Goal: Information Seeking & Learning: Learn about a topic

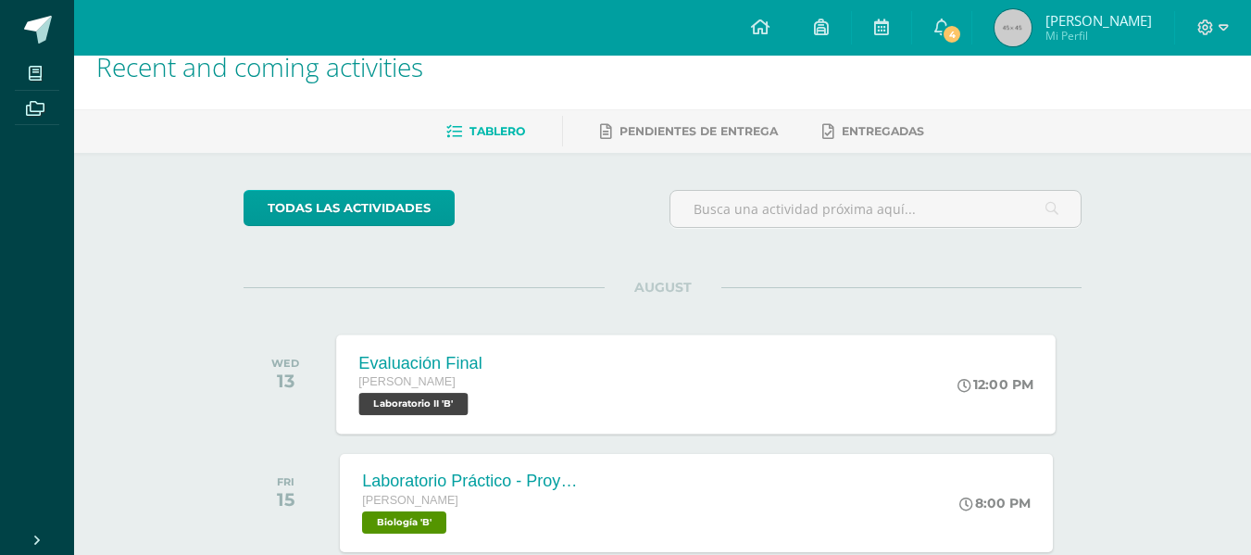
scroll to position [31, 0]
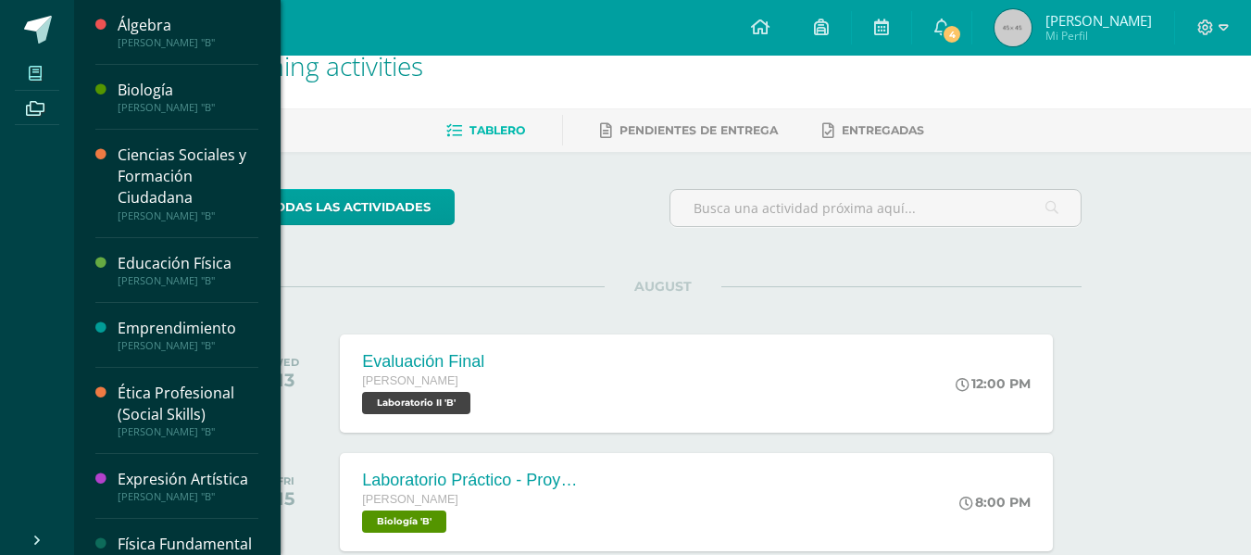
click at [41, 70] on icon at bounding box center [35, 73] width 13 height 15
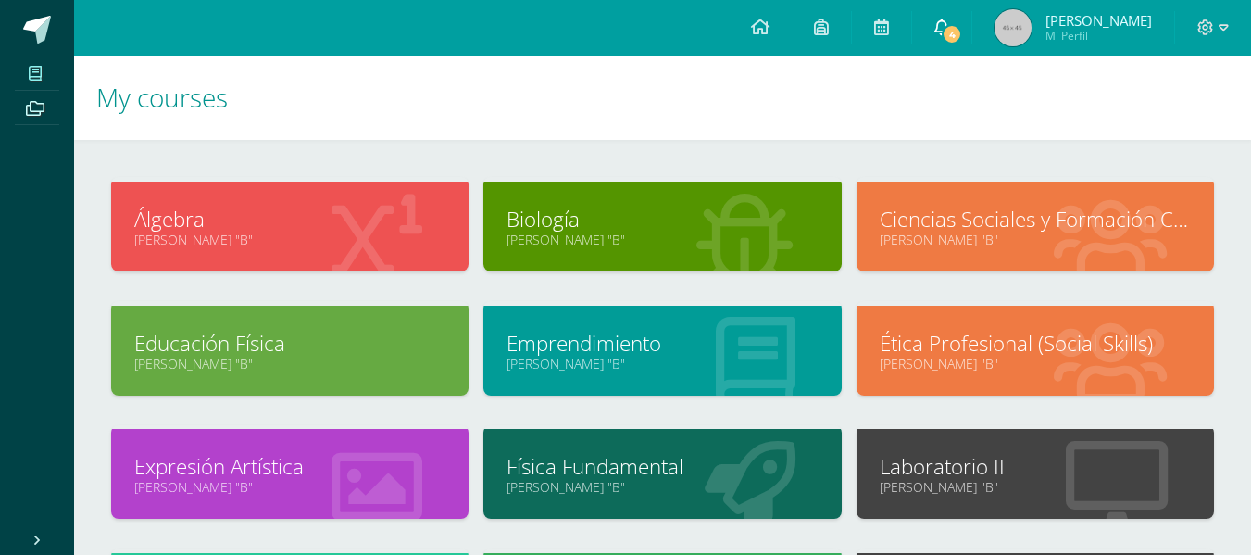
click at [954, 36] on span "4" at bounding box center [952, 34] width 20 height 20
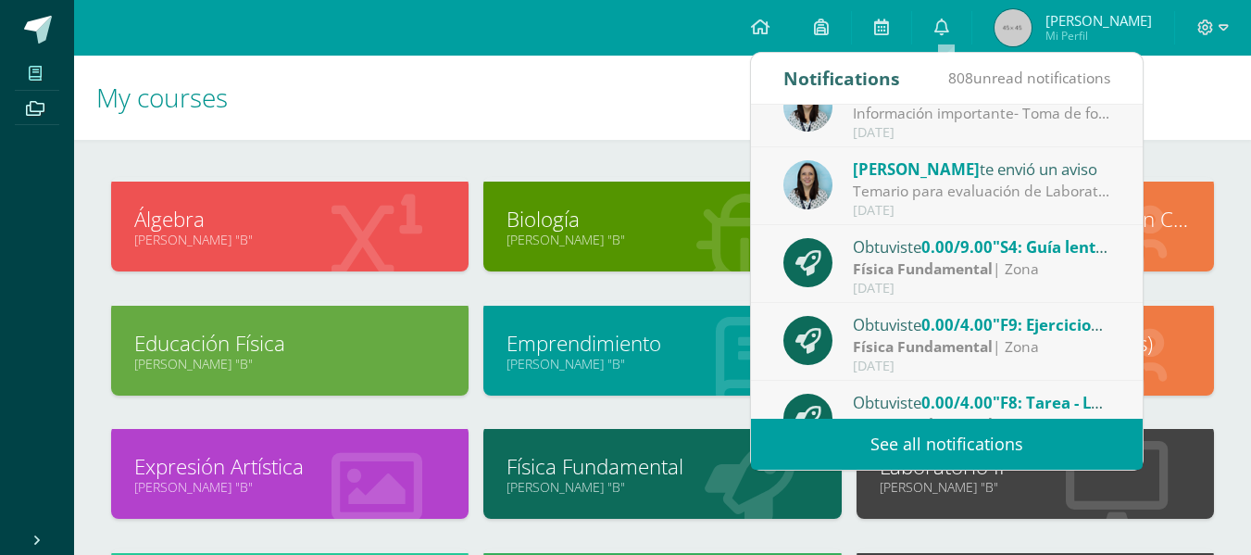
scroll to position [308, 0]
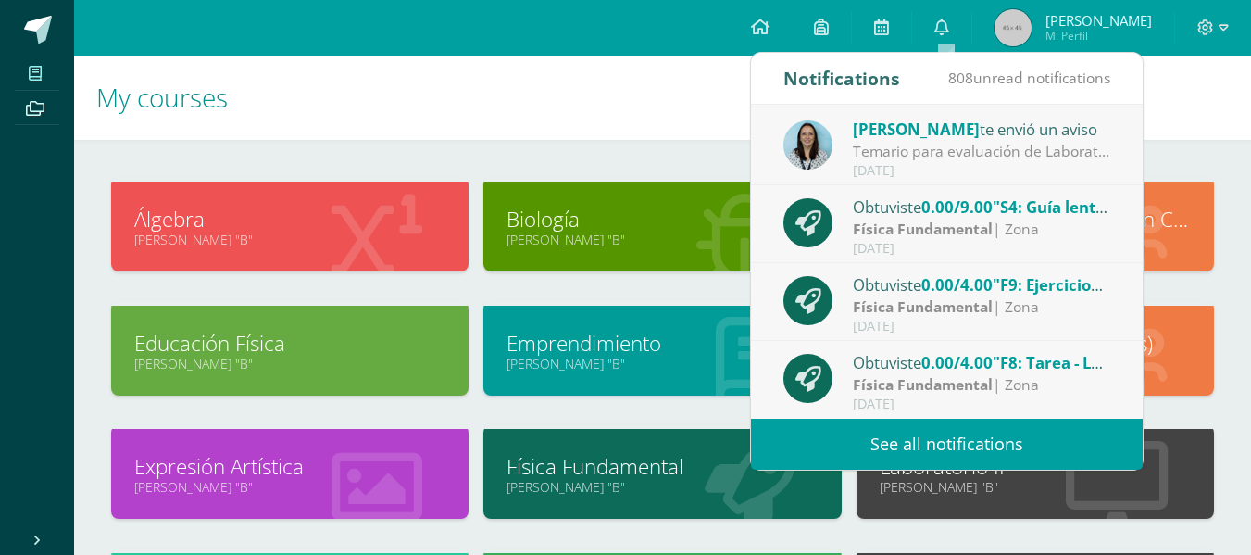
click at [645, 94] on h1 "My courses" at bounding box center [662, 98] width 1133 height 84
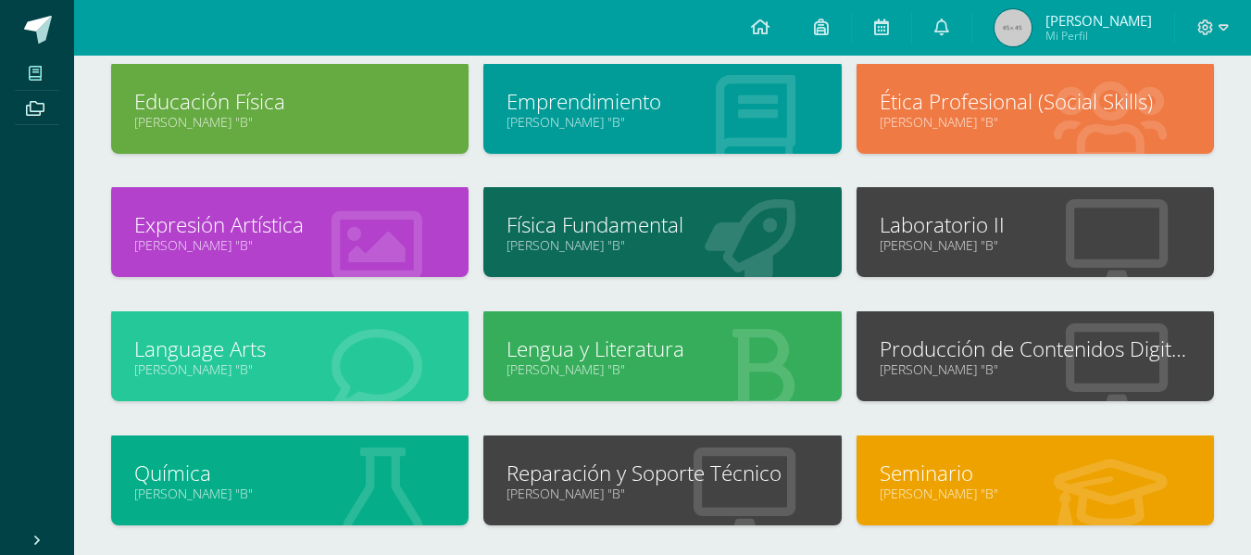
scroll to position [243, 0]
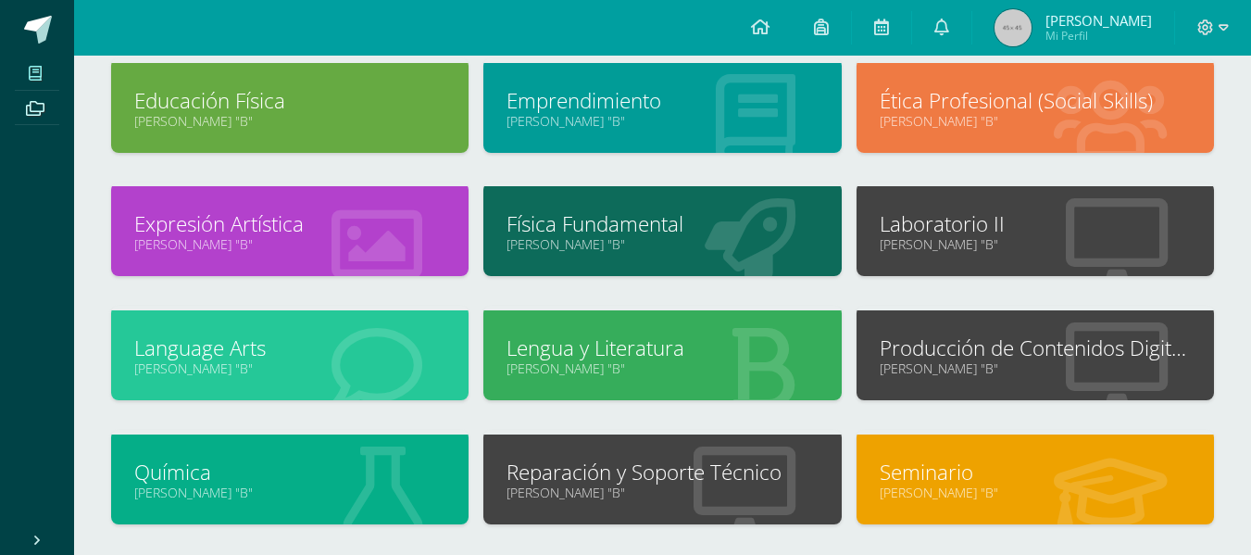
click at [981, 227] on link "Laboratorio II" at bounding box center [1035, 223] width 311 height 29
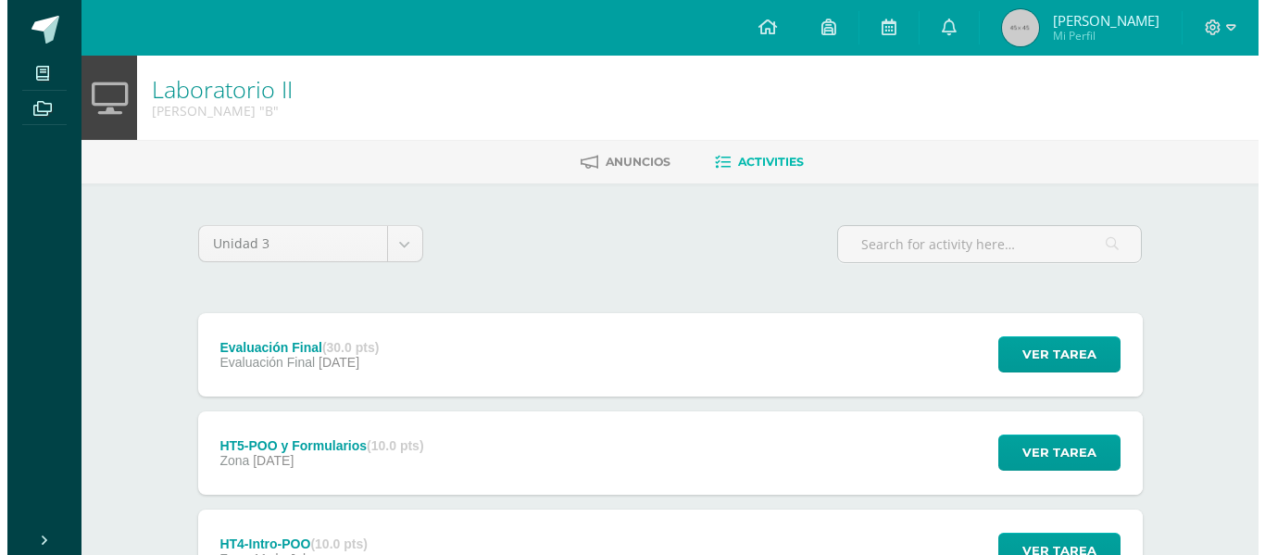
scroll to position [456, 0]
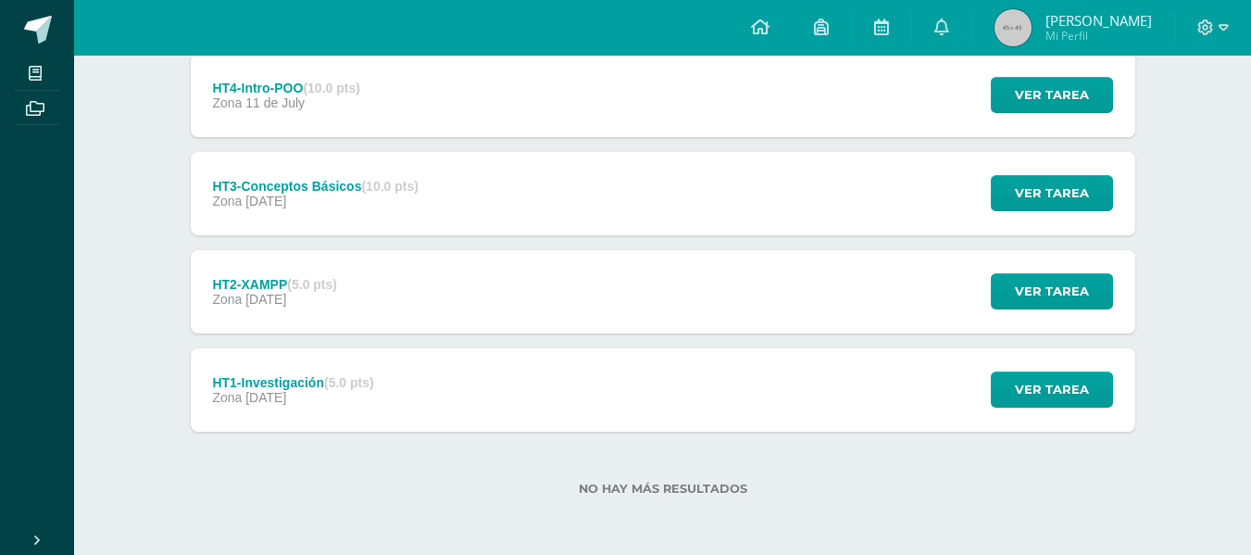
click at [532, 307] on div "HT2-XAMPP (5.0 pts) Zona 04 de July Ver tarea HT2-XAMPP Laboratorio II Cargando…" at bounding box center [663, 291] width 945 height 83
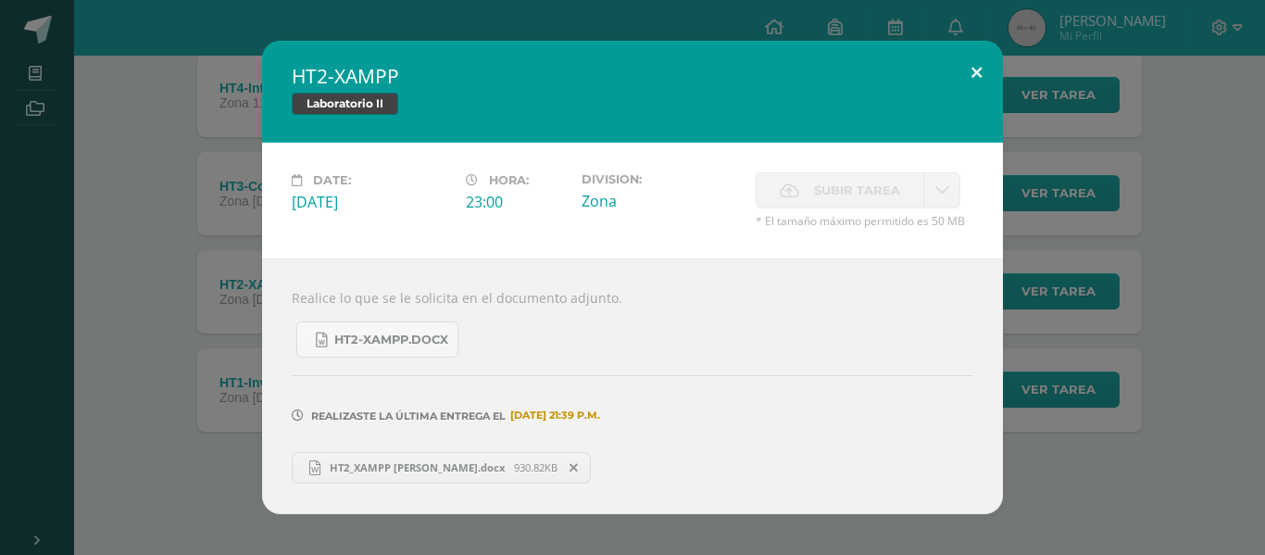
click at [973, 65] on button at bounding box center [976, 72] width 53 height 63
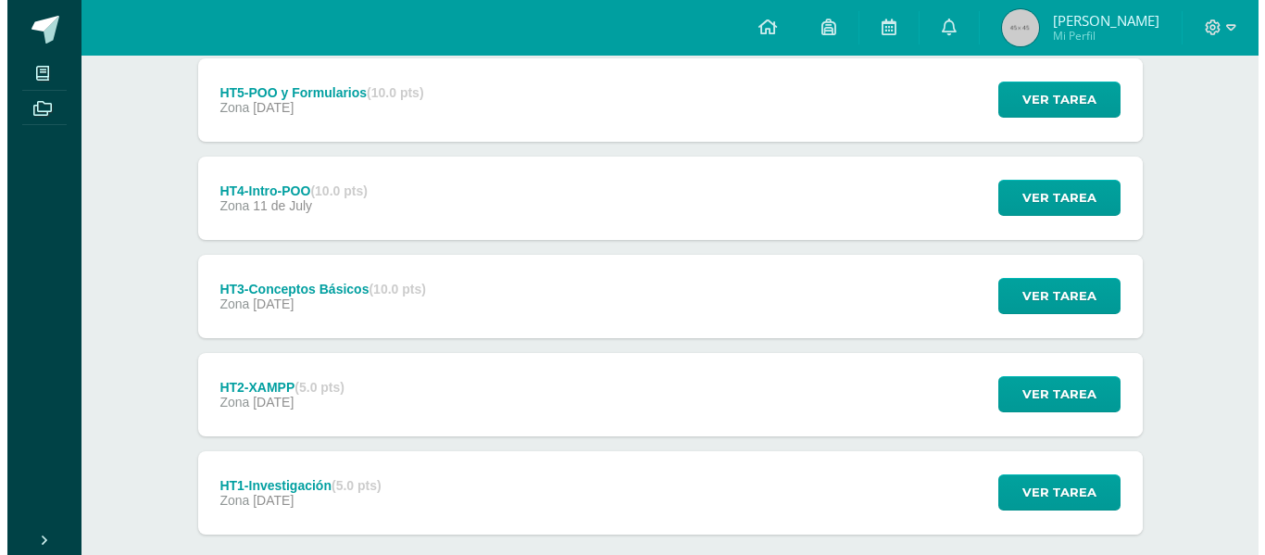
scroll to position [352, 0]
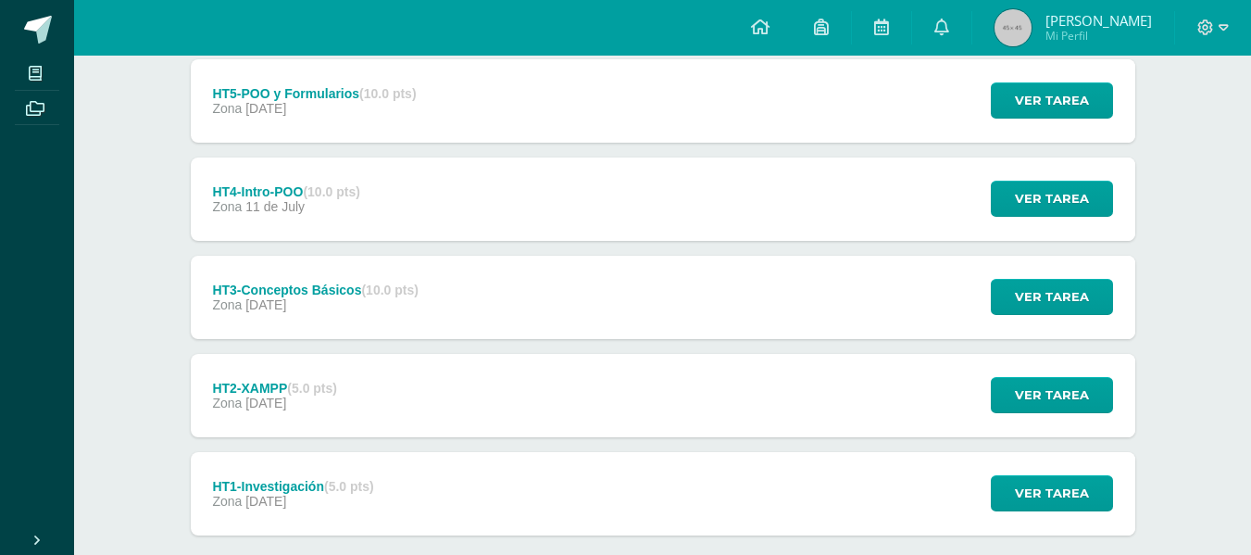
click at [515, 390] on div "HT2-XAMPP (5.0 pts) Zona 04 de July Ver tarea HT2-XAMPP Laboratorio II Date: Fr…" at bounding box center [663, 395] width 945 height 83
